Goal: Contribute content

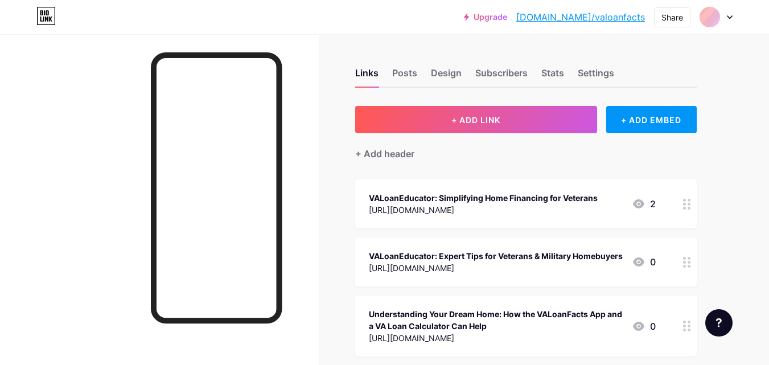
click at [532, 139] on div "+ Add header" at bounding box center [526, 147] width 342 height 28
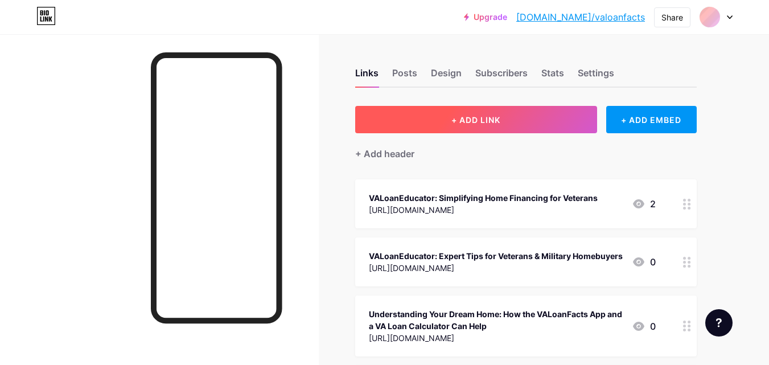
click at [528, 117] on button "+ ADD LINK" at bounding box center [476, 119] width 242 height 27
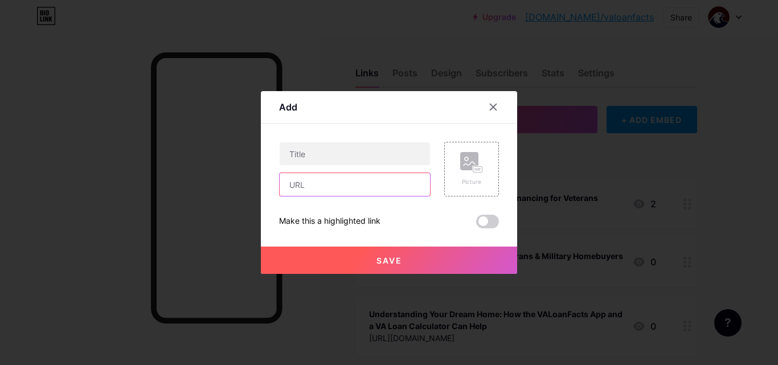
click at [328, 195] on input "text" at bounding box center [355, 184] width 150 height 23
paste input "[URL][DOMAIN_NAME]"
type input "[URL][DOMAIN_NAME]"
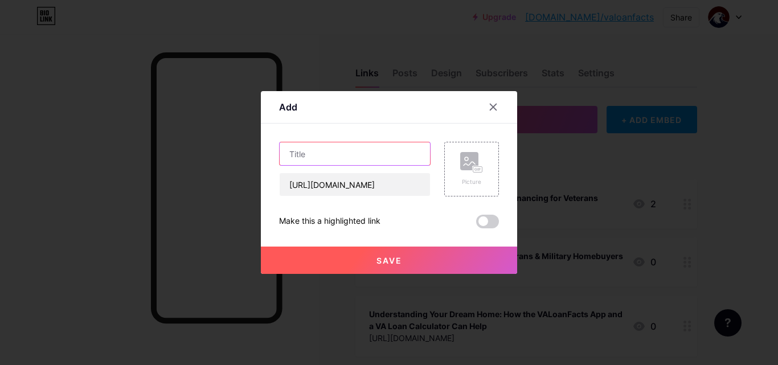
click at [331, 150] on input "text" at bounding box center [355, 153] width 150 height 23
paste input "Get Accurate VA Loan Estimates Using Our VA Mortgage Calculator | [GEOGRAPHIC_D…"
type input "Get Accurate VA Loan Estimates Using Our VA Mortgage Calculator | [GEOGRAPHIC_D…"
click at [400, 253] on button "Save" at bounding box center [389, 260] width 256 height 27
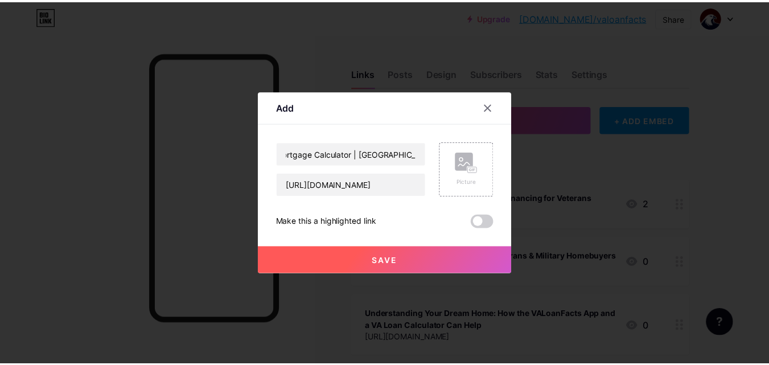
scroll to position [0, 0]
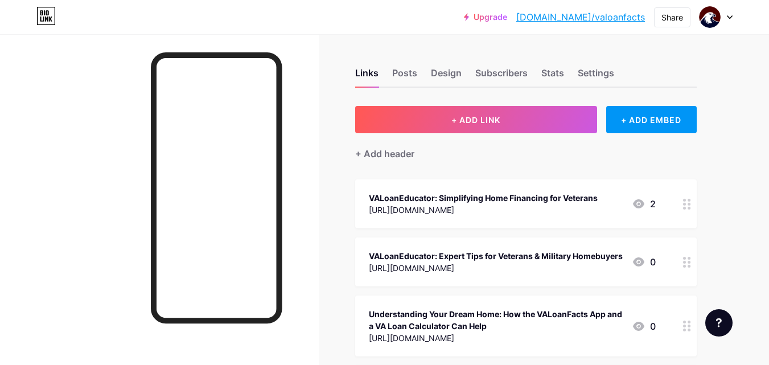
drag, startPoint x: 445, startPoint y: 136, endPoint x: 559, endPoint y: 23, distance: 160.3
